Goal: Navigation & Orientation: Find specific page/section

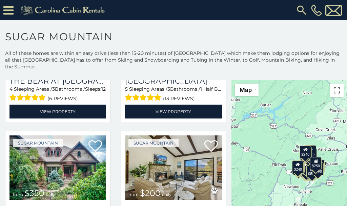
scroll to position [127, 0]
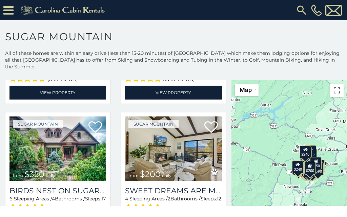
click at [132, 206] on html "**********" at bounding box center [173, 103] width 347 height 206
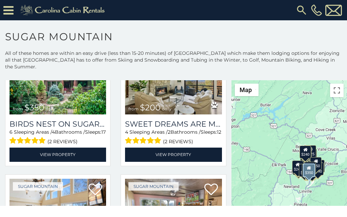
scroll to position [212, 0]
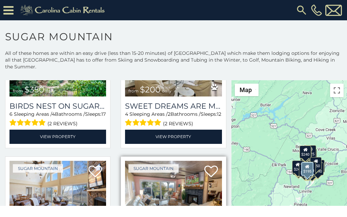
click at [141, 161] on img at bounding box center [173, 193] width 97 height 65
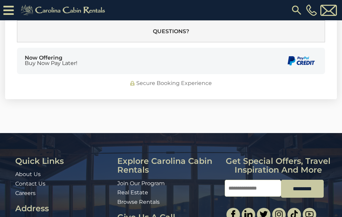
scroll to position [1836, 0]
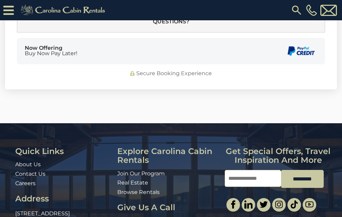
click at [124, 170] on li "Join Our Program" at bounding box center [168, 174] width 102 height 8
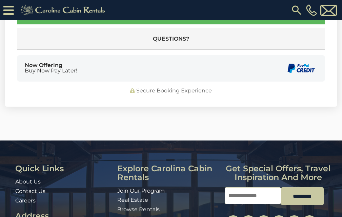
scroll to position [1821, 0]
